Goal: Information Seeking & Learning: Learn about a topic

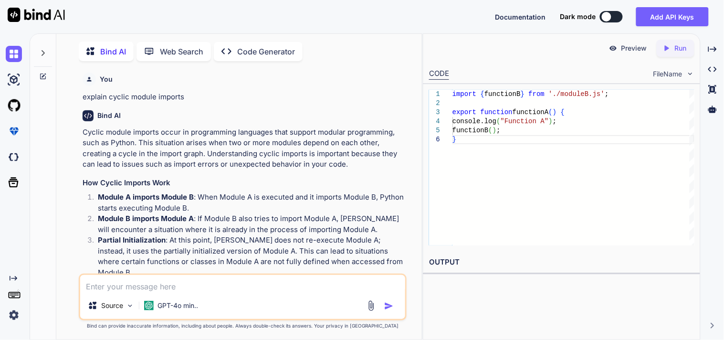
scroll to position [1190, 0]
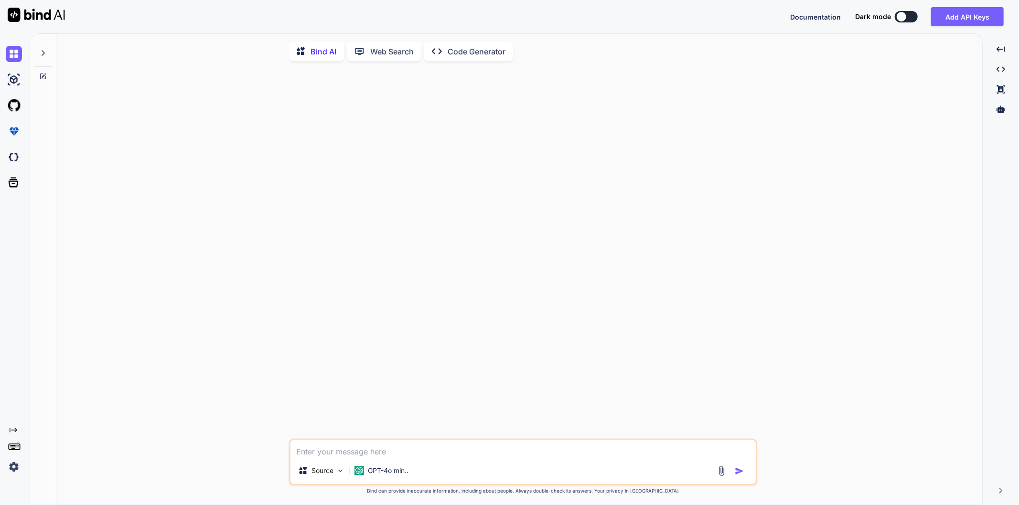
click at [360, 344] on textarea at bounding box center [522, 448] width 465 height 17
click at [428, 329] on div at bounding box center [524, 254] width 466 height 370
click at [359, 344] on textarea at bounding box center [522, 448] width 465 height 17
click at [357, 312] on div at bounding box center [524, 254] width 466 height 370
type textarea "x"
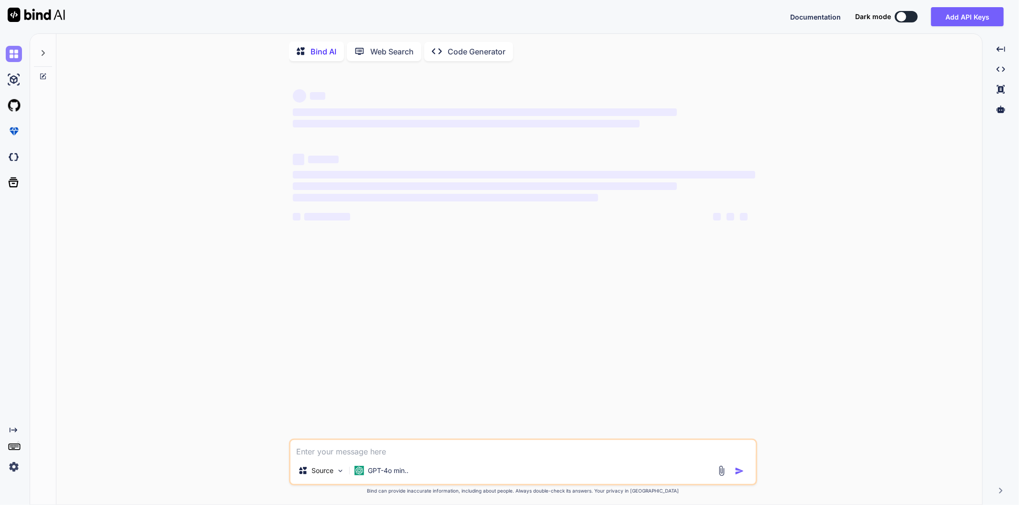
click at [16, 53] on img at bounding box center [14, 54] width 16 height 16
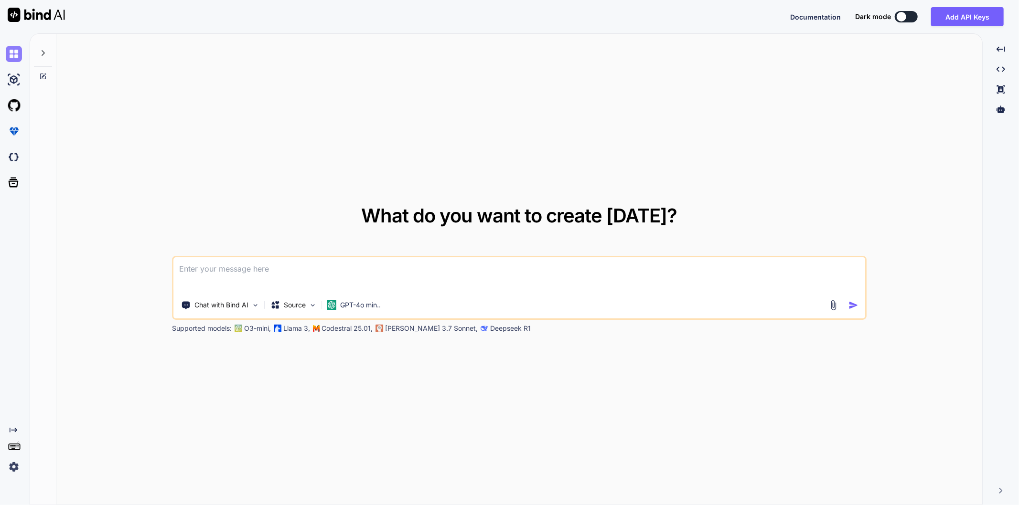
click at [16, 53] on img at bounding box center [14, 54] width 16 height 16
click at [9, 80] on img at bounding box center [14, 80] width 16 height 16
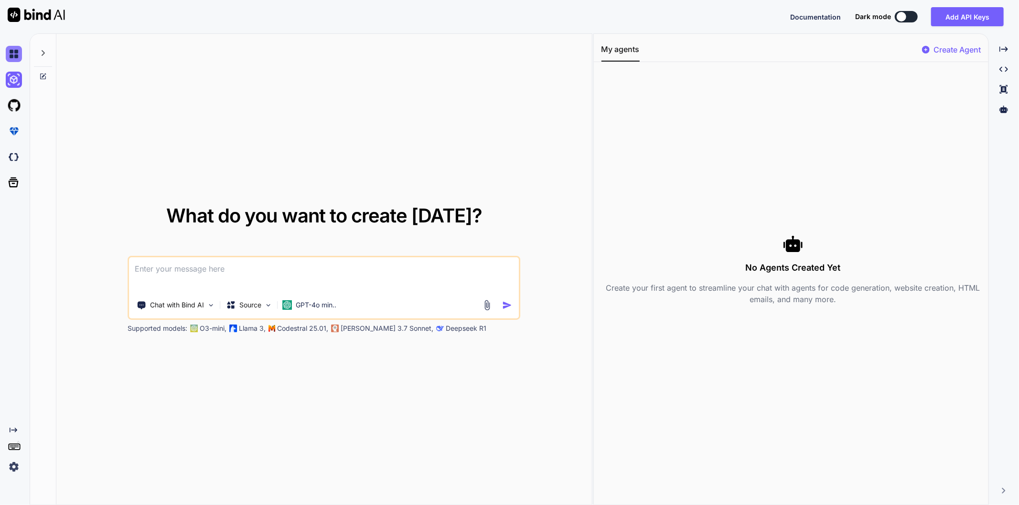
click at [15, 49] on img at bounding box center [14, 54] width 16 height 16
click at [48, 51] on div at bounding box center [43, 50] width 18 height 33
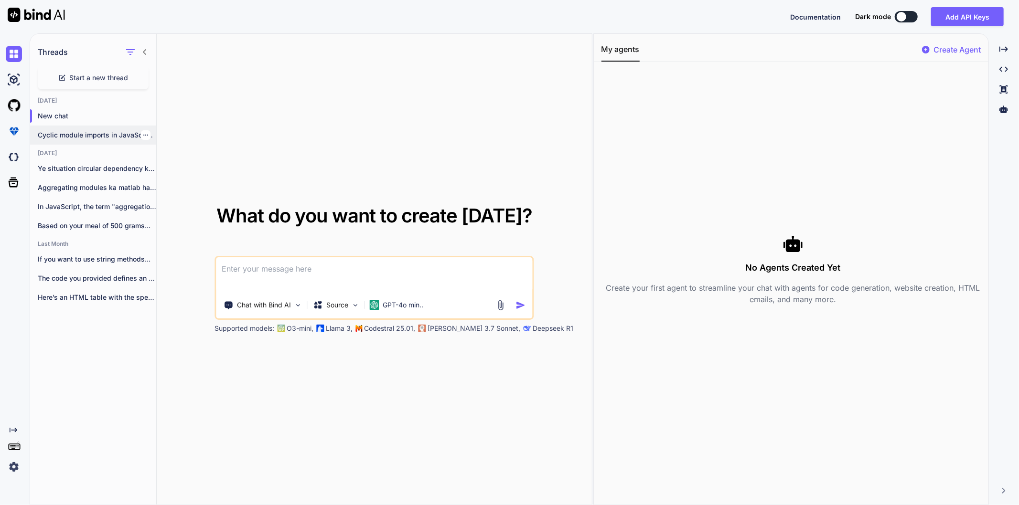
click at [64, 134] on p "Cyclic module imports in JavaScript occur when..." at bounding box center [97, 135] width 118 height 10
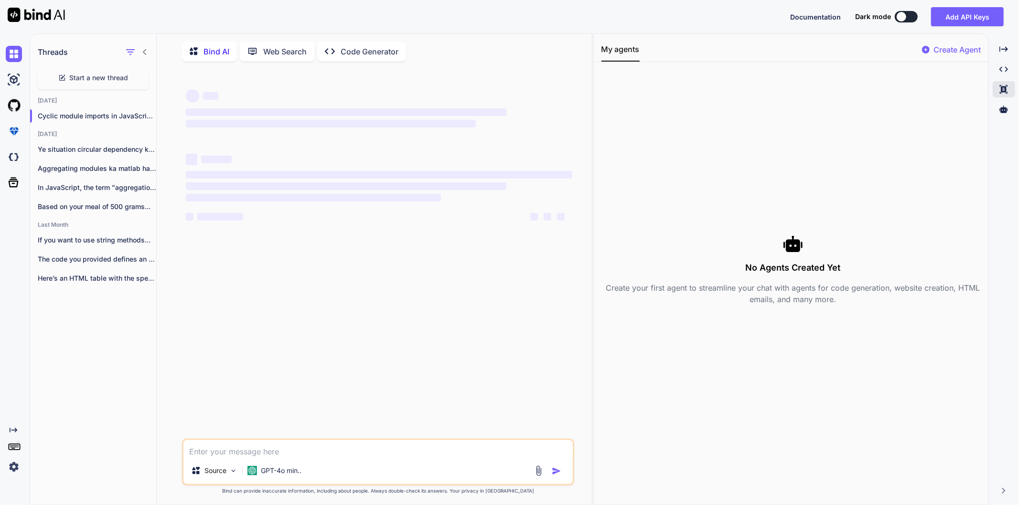
type textarea "x"
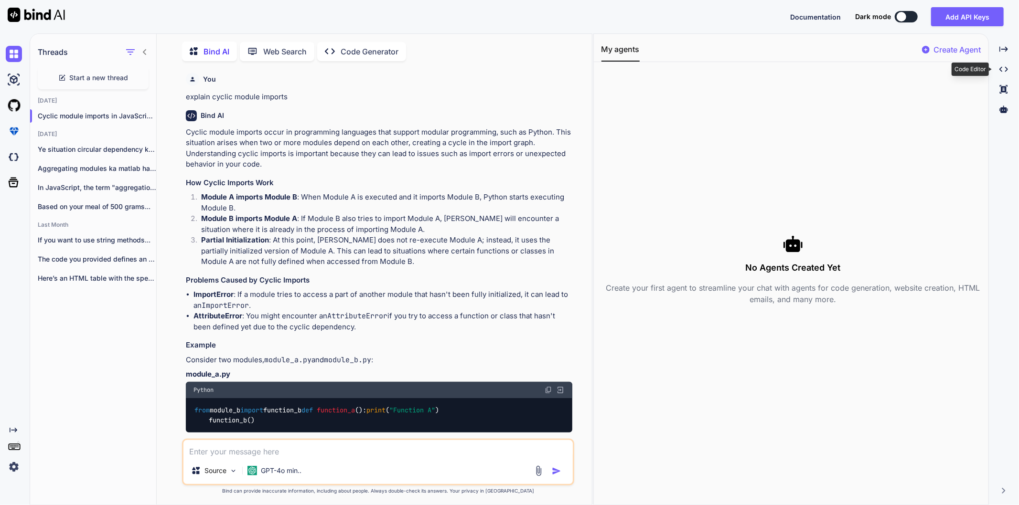
scroll to position [3, 0]
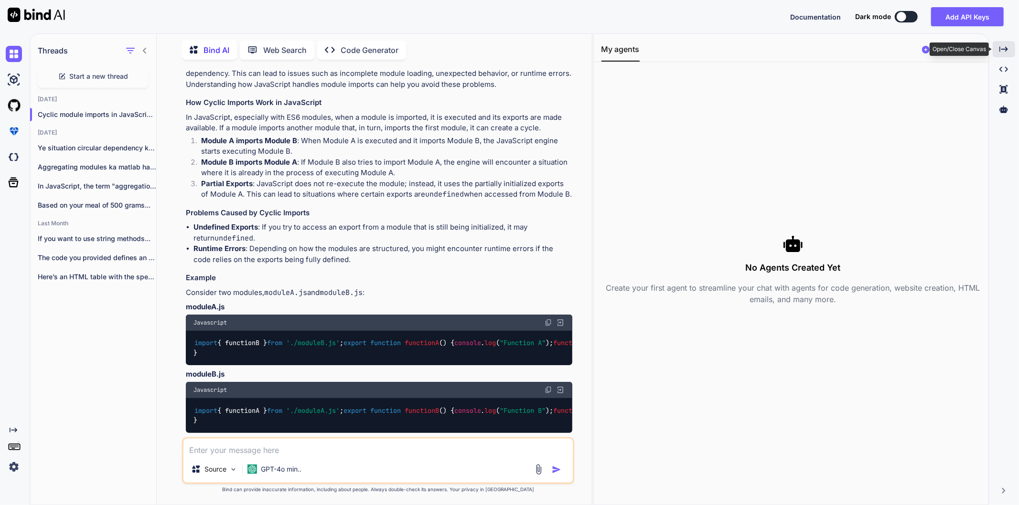
click at [999, 48] on icon at bounding box center [1003, 48] width 9 height 5
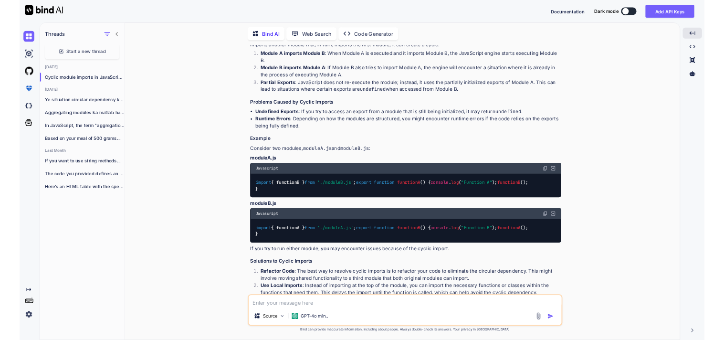
scroll to position [966, 0]
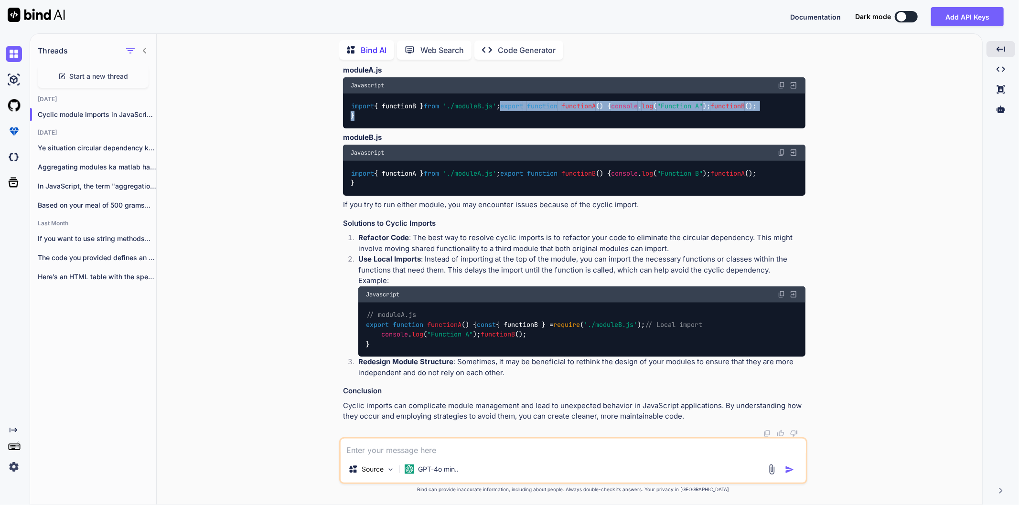
drag, startPoint x: 382, startPoint y: 179, endPoint x: 345, endPoint y: 151, distance: 46.7
click at [345, 128] on div "import { functionB } from './moduleB.js' ; export function functionA ( ) { cons…" at bounding box center [574, 111] width 462 height 35
copy code "export function functionA ( ) { console . log ( "Function A" ); functionB (); }"
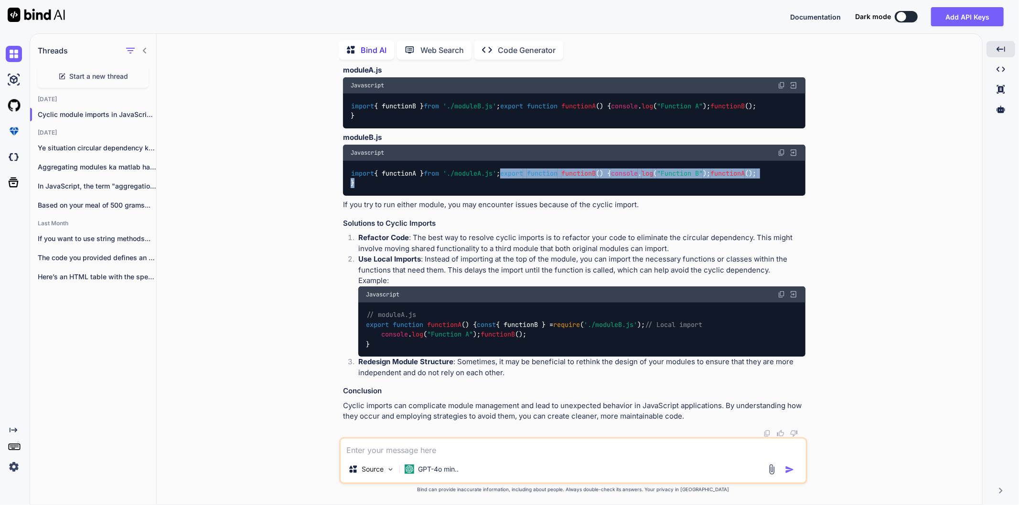
drag, startPoint x: 379, startPoint y: 292, endPoint x: 351, endPoint y: 260, distance: 42.9
click at [351, 196] on div "import { functionA } from './moduleA.js' ; export function functionB ( ) { cons…" at bounding box center [574, 178] width 462 height 35
copy code "export function functionB ( ) { console . log ( "Function B" ); functionA (); }"
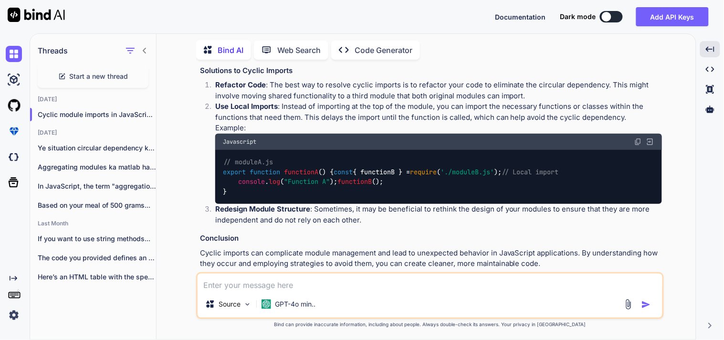
scroll to position [1072, 0]
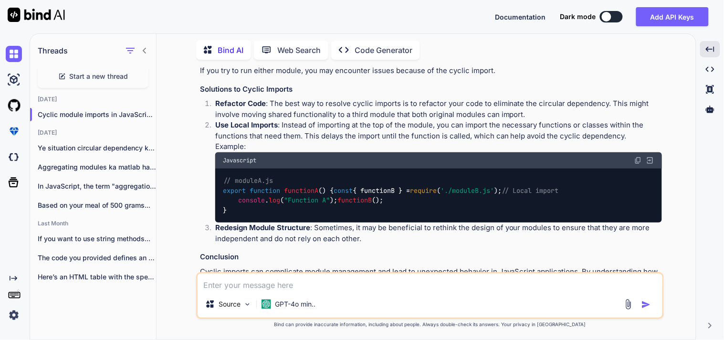
click at [341, 62] on div "import { functionA } from './moduleA.js' ; export function functionB ( ) { cons…" at bounding box center [431, 44] width 462 height 35
click at [240, 62] on div "import { functionA } from './moduleA.js' ; export function functionB ( ) { cons…" at bounding box center [431, 44] width 462 height 35
drag, startPoint x: 240, startPoint y: 182, endPoint x: 201, endPoint y: 123, distance: 70.6
click at [201, 62] on div "import { functionA } from './moduleA.js' ; export function functionB ( ) { cons…" at bounding box center [431, 44] width 462 height 35
click at [309, 62] on div "import { functionA } from './moduleA.js' ; export function functionB ( ) { cons…" at bounding box center [431, 44] width 462 height 35
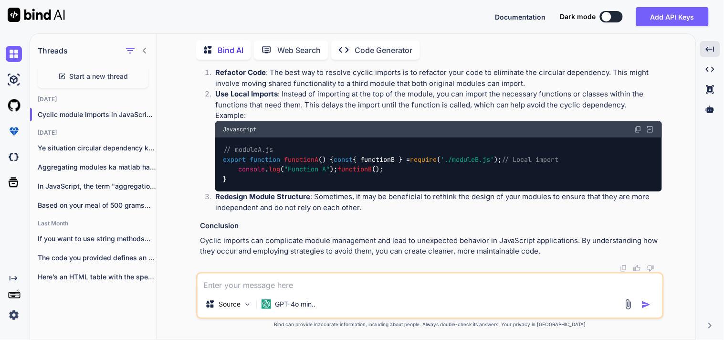
scroll to position [1256, 0]
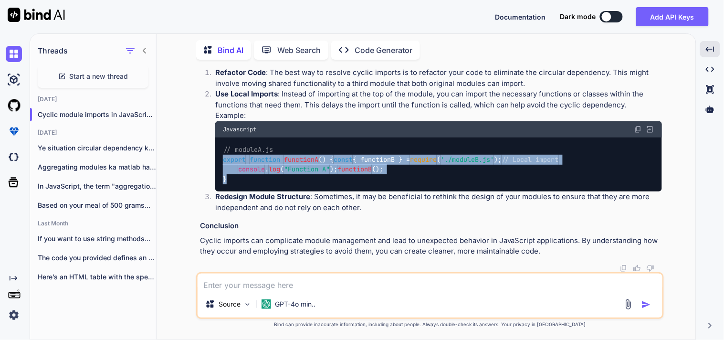
drag, startPoint x: 235, startPoint y: 184, endPoint x: 220, endPoint y: 137, distance: 49.1
click at [220, 138] on div "// moduleA.js export function functionA ( ) { const { functionB } = require ( '…" at bounding box center [438, 165] width 447 height 54
copy code "export function functionA ( ) { const { functionB } = require ( './moduleB.js' …"
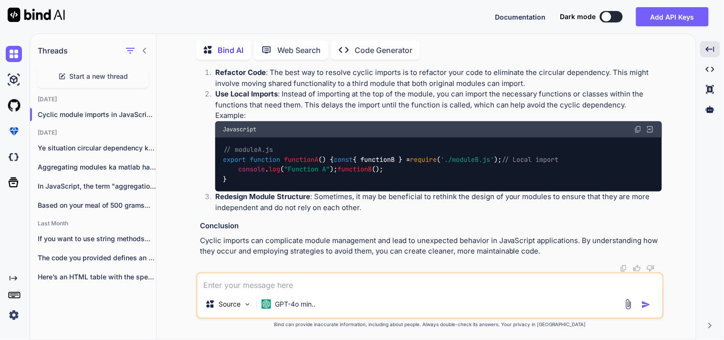
click at [249, 277] on textarea at bounding box center [430, 282] width 465 height 17
paste textarea "export function functionA() { const { functionB } = require('./moduleB.js'); //…"
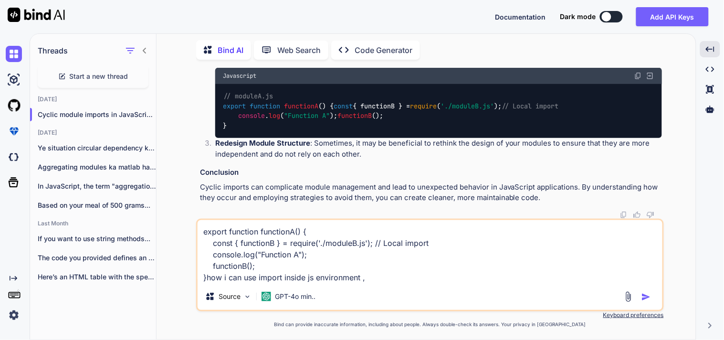
type textarea "export function functionA() { const { functionB } = require('./moduleB.js'); //…"
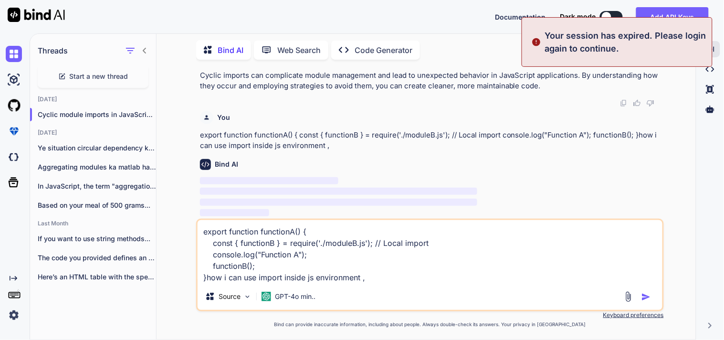
scroll to position [0, 0]
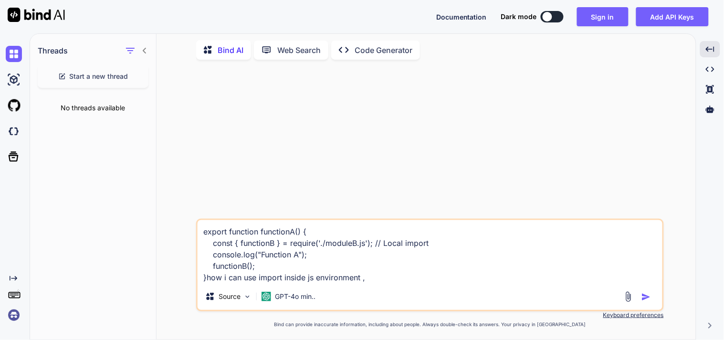
drag, startPoint x: 403, startPoint y: 276, endPoint x: 203, endPoint y: 228, distance: 204.7
click at [203, 228] on textarea "export function functionA() { const { functionB } = require('./moduleB.js'); //…" at bounding box center [430, 251] width 465 height 63
type textarea "export function functionA() { const { functionB } = require('./moduleB.js'); //…"
click at [604, 17] on button "Sign in" at bounding box center [603, 16] width 52 height 19
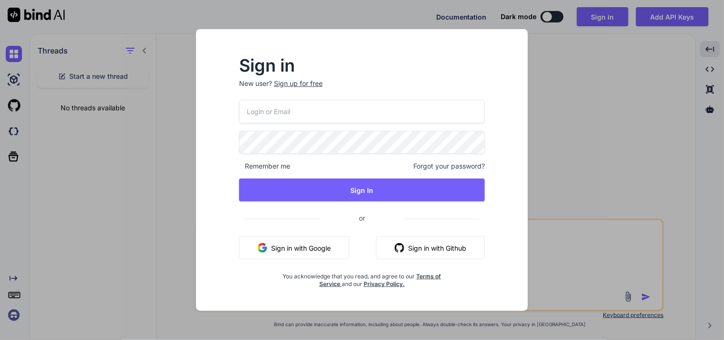
click at [319, 104] on input "email" at bounding box center [362, 111] width 246 height 23
type input "j"
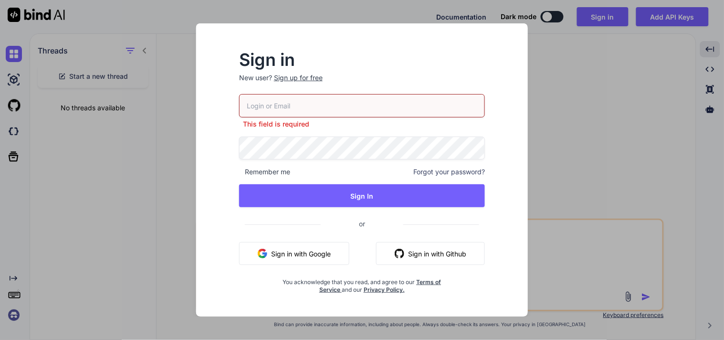
click at [395, 59] on h2 "Sign in" at bounding box center [362, 59] width 246 height 15
click at [354, 107] on input "email" at bounding box center [362, 105] width 246 height 23
type input "[EMAIL_ADDRESS][DOMAIN_NAME]"
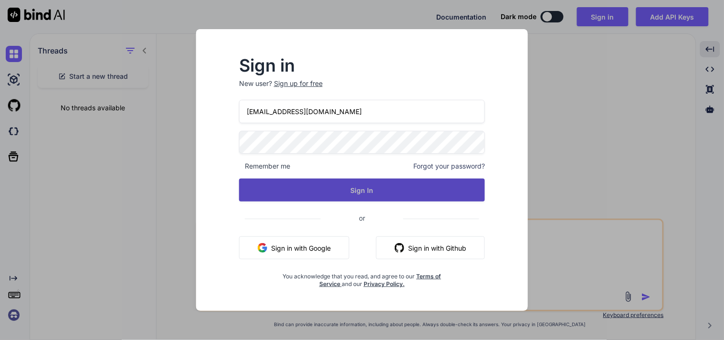
click at [350, 191] on button "Sign In" at bounding box center [362, 190] width 246 height 23
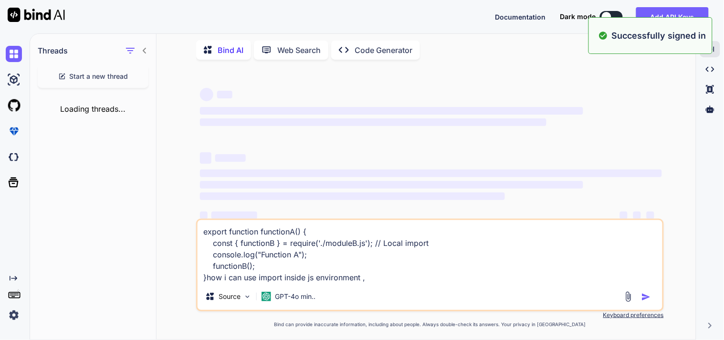
click at [374, 283] on textarea "export function functionA() { const { functionB } = require('./moduleB.js'); //…" at bounding box center [430, 251] width 465 height 63
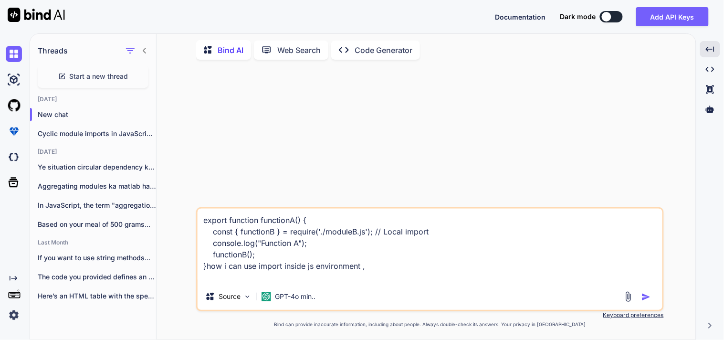
click at [392, 265] on textarea "export function functionA() { const { functionB } = require('./moduleB.js'); //…" at bounding box center [430, 246] width 465 height 74
type textarea "export function functionA() { const { functionB } = require('./moduleB.js'); //…"
click at [645, 298] on img "button" at bounding box center [647, 297] width 10 height 10
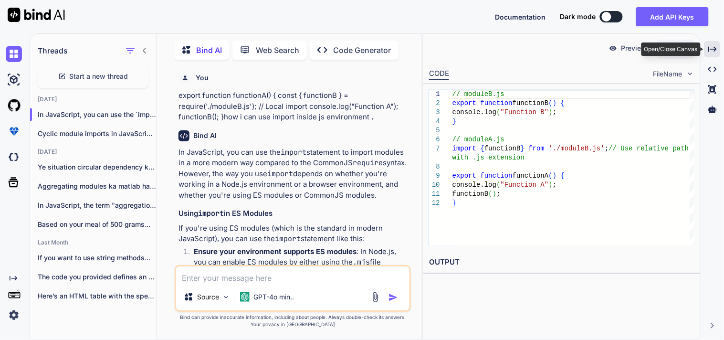
click at [717, 45] on icon "Created with Pixso." at bounding box center [713, 49] width 9 height 9
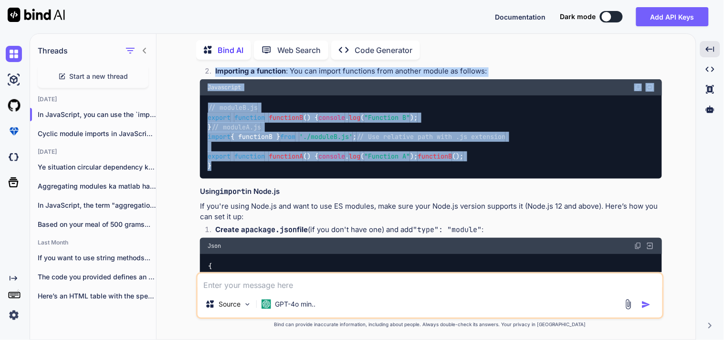
scroll to position [89, 0]
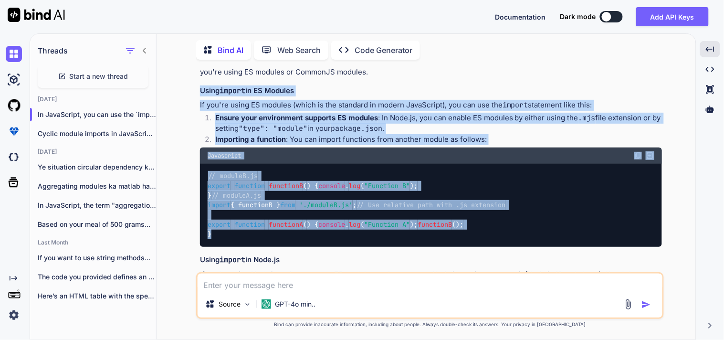
drag, startPoint x: 231, startPoint y: 163, endPoint x: 199, endPoint y: 72, distance: 96.2
click at [199, 72] on div "You export function functionA() { const { functionB } = require('./moduleB.js')…" at bounding box center [431, 169] width 466 height 205
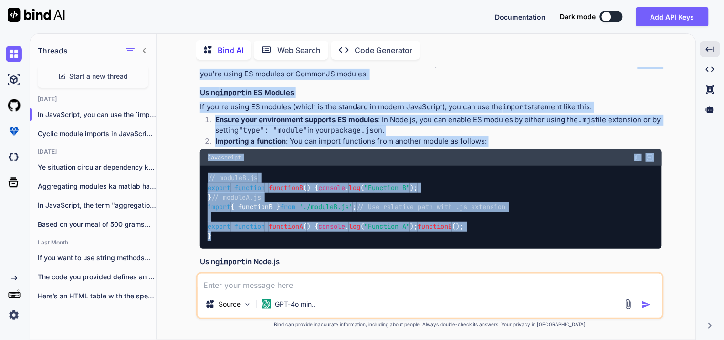
click at [397, 174] on div "// moduleB.js export function functionB ( ) { console . log ( "Function B" ); }…" at bounding box center [431, 208] width 462 height 84
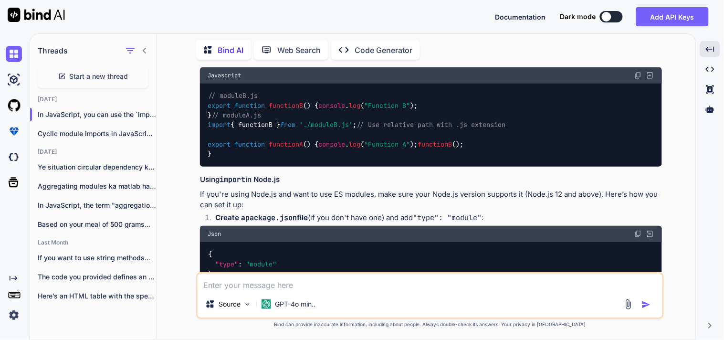
scroll to position [0, 0]
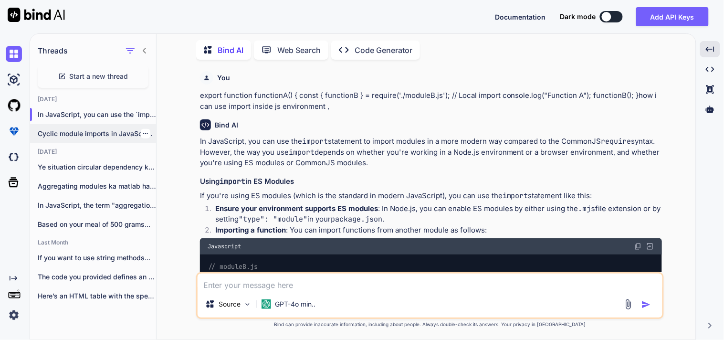
click at [61, 131] on p "Cyclic module imports in JavaScript occur when..." at bounding box center [97, 134] width 118 height 10
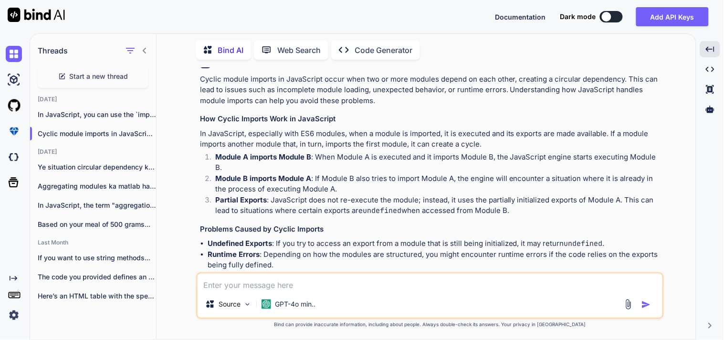
scroll to position [700, 0]
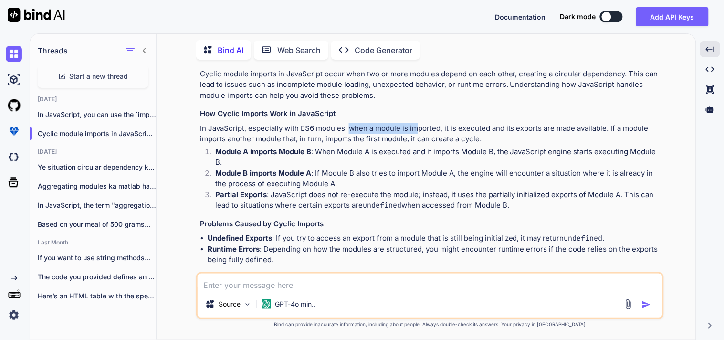
drag, startPoint x: 348, startPoint y: 181, endPoint x: 416, endPoint y: 185, distance: 68.9
click at [416, 145] on p "In JavaScript, especially with ES6 modules, when a module is imported, it is ex…" at bounding box center [431, 133] width 462 height 21
click at [576, 145] on p "In JavaScript, especially with ES6 modules, when a module is imported, it is ex…" at bounding box center [431, 133] width 462 height 21
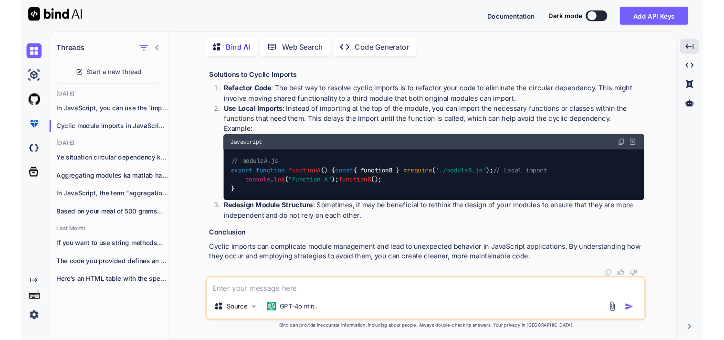
scroll to position [1256, 0]
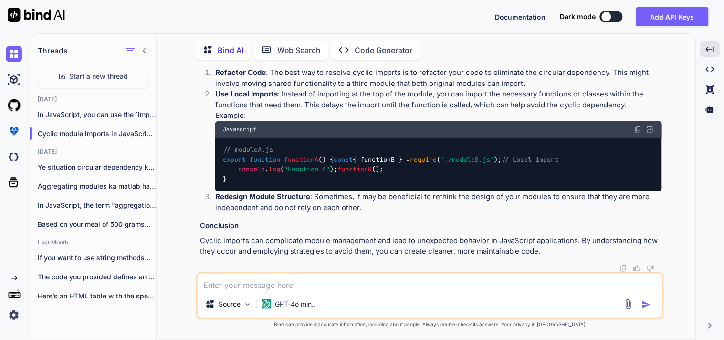
click at [274, 287] on textarea at bounding box center [430, 282] width 465 height 17
type textarea "what is web workers ?"
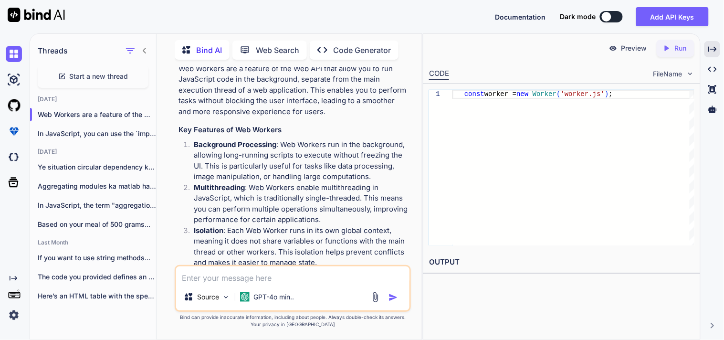
scroll to position [1900, 0]
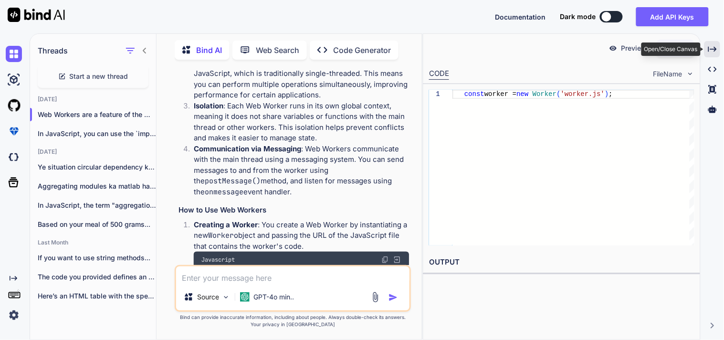
click at [717, 49] on icon at bounding box center [713, 48] width 9 height 5
